Goal: Transaction & Acquisition: Purchase product/service

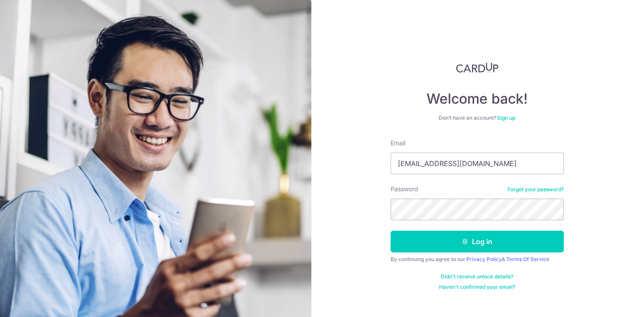
type input "[EMAIL_ADDRESS][DOMAIN_NAME]"
click at [391, 230] on button "Log in" at bounding box center [477, 241] width 173 height 22
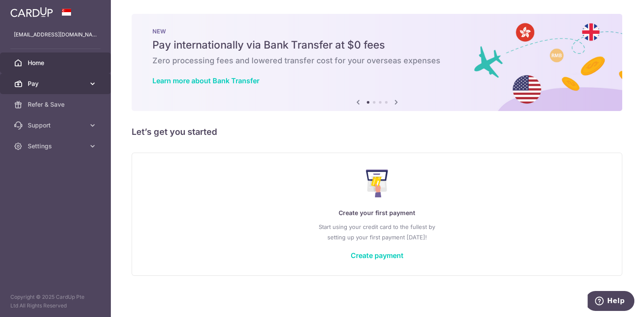
click at [69, 88] on link "Pay" at bounding box center [55, 83] width 111 height 21
click at [57, 81] on span "Pay" at bounding box center [56, 83] width 57 height 9
click at [57, 84] on span "Pay" at bounding box center [56, 83] width 57 height 9
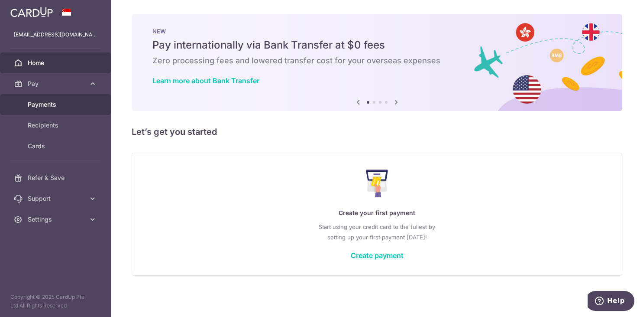
click at [53, 101] on span "Payments" at bounding box center [56, 104] width 57 height 9
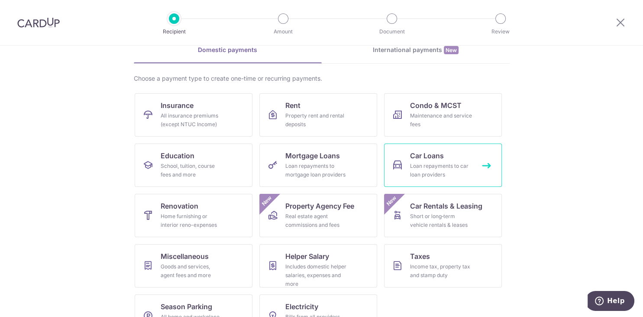
scroll to position [71, 0]
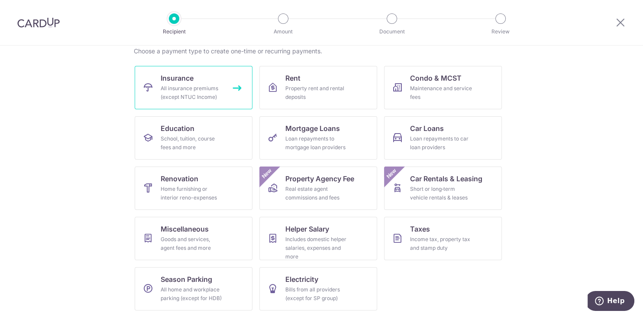
click at [233, 98] on link "Insurance All insurance premiums (except NTUC Income)" at bounding box center [194, 87] width 118 height 43
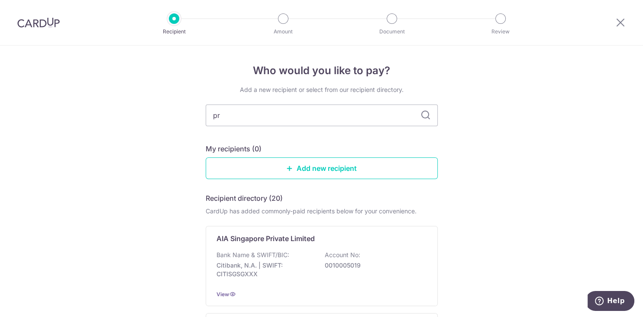
type input "pru"
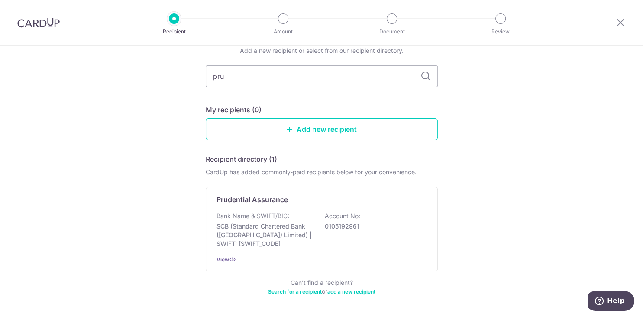
scroll to position [77, 0]
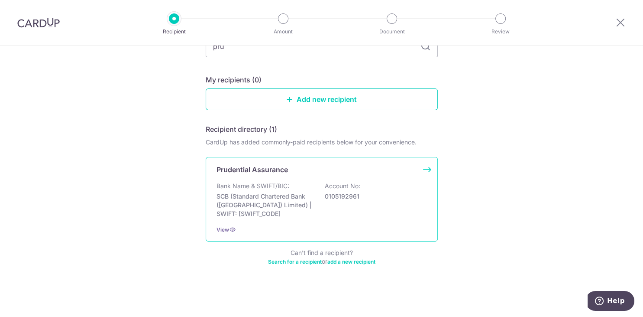
click at [388, 183] on div "Bank Name & SWIFT/BIC: SCB (Standard Chartered Bank (Singapore) Limited) | SWIF…" at bounding box center [322, 199] width 210 height 36
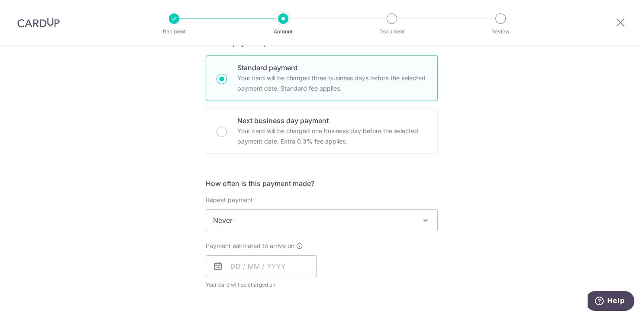
scroll to position [218, 0]
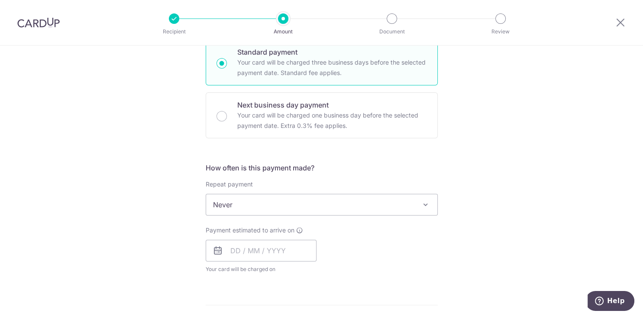
click at [299, 206] on span "Never" at bounding box center [321, 204] width 231 height 21
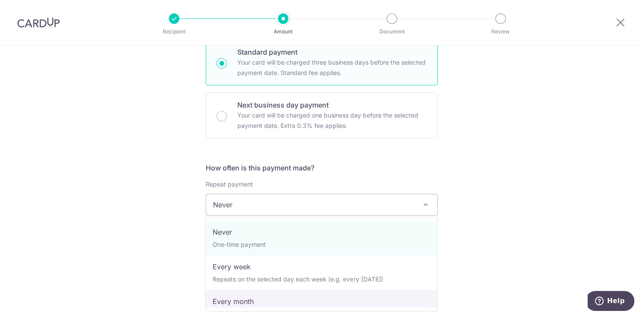
select select "3"
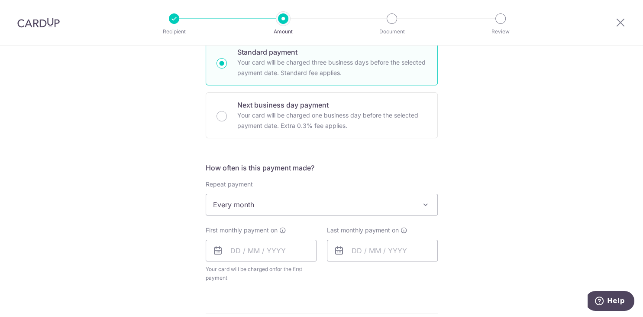
click at [472, 245] on div "Tell us more about your payment Enter payment amount SGD Select Card Select opt…" at bounding box center [321, 223] width 643 height 792
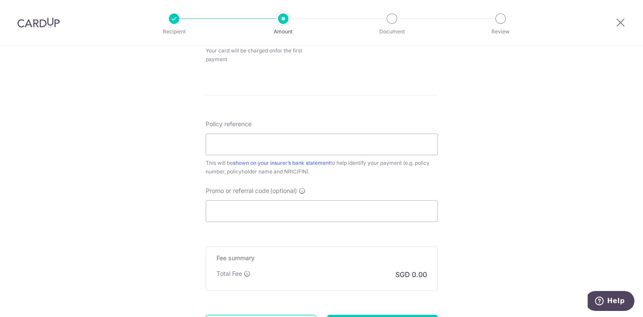
scroll to position [520, 0]
